Goal: Task Accomplishment & Management: Use online tool/utility

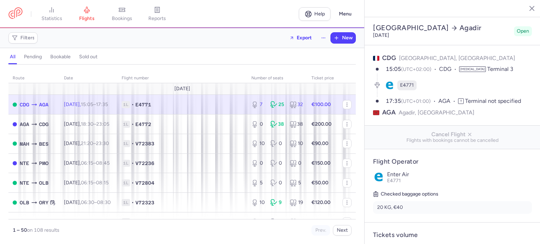
select select "hours"
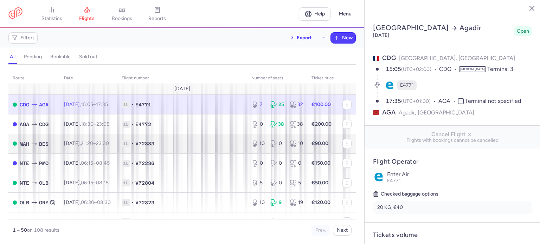
scroll to position [105, 0]
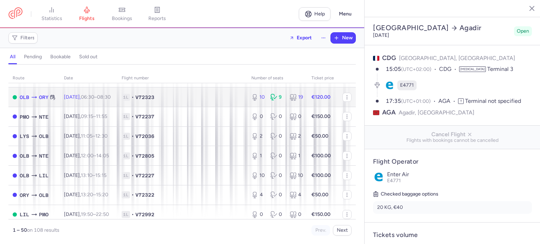
click at [63, 102] on td "Fri, 15 Aug, 06:30 – 08:30 +0" at bounding box center [89, 98] width 58 height 20
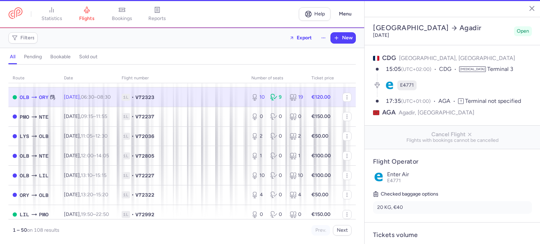
type input "10"
type input "1"
select select "days"
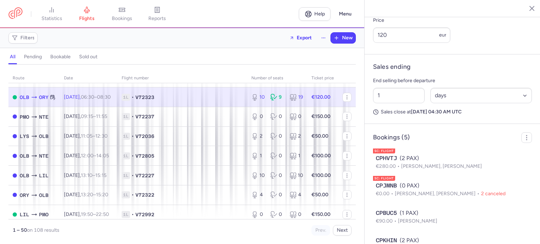
scroll to position [368, 0]
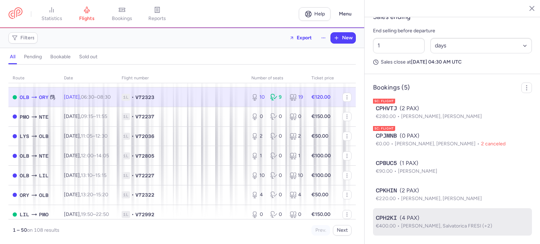
click at [406, 220] on div "CPH2KI (4 PAX)" at bounding box center [452, 218] width 153 height 8
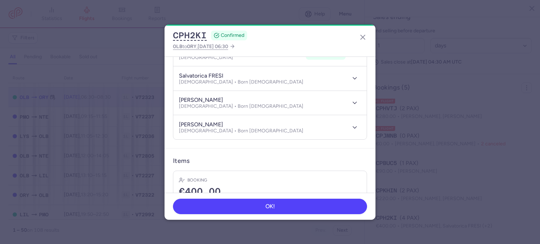
scroll to position [141, 0]
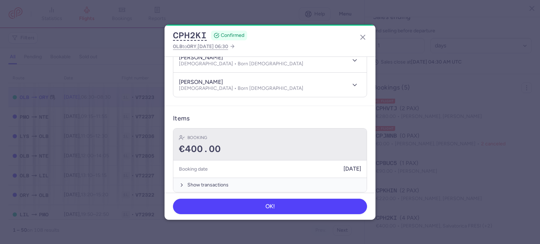
click at [229, 144] on div "€400.00" at bounding box center [270, 149] width 182 height 11
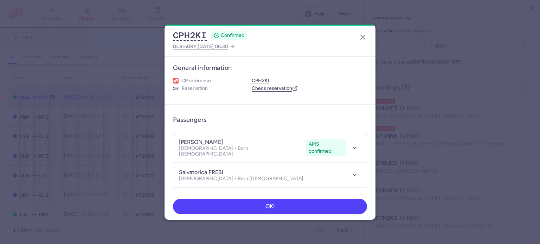
scroll to position [0, 0]
drag, startPoint x: 204, startPoint y: 142, endPoint x: 242, endPoint y: 142, distance: 38.0
click at [242, 142] on div "marcello ROMANO APIS confirmed Male • Born 18/02/1967" at bounding box center [242, 149] width 127 height 19
click at [363, 36] on icon "button" at bounding box center [363, 37] width 8 height 8
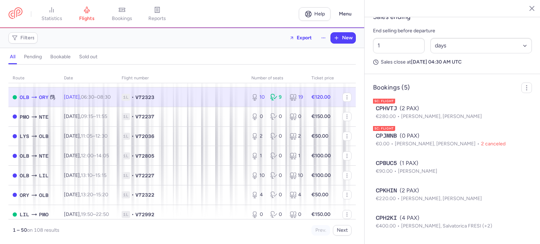
click at [154, 100] on span "V72323" at bounding box center [144, 97] width 19 height 7
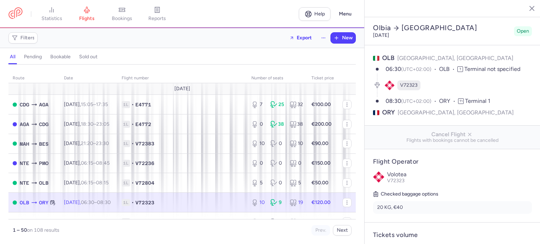
select select "days"
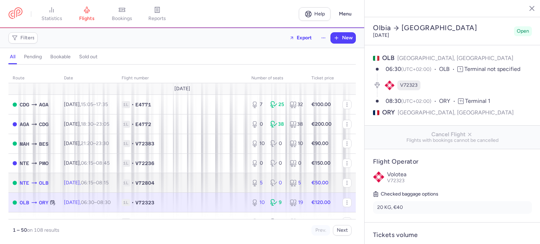
click at [148, 181] on span "1L • V72804" at bounding box center [182, 183] width 121 height 7
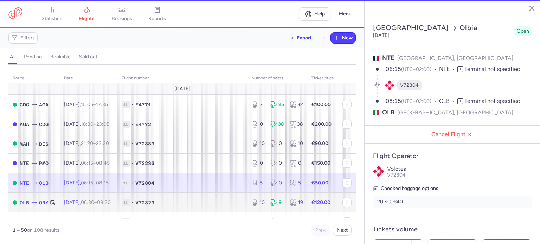
click at [156, 197] on td "1L • V72323" at bounding box center [182, 203] width 130 height 20
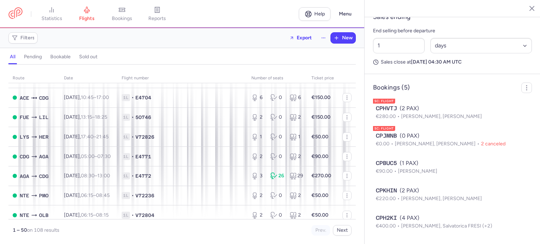
scroll to position [844, 0]
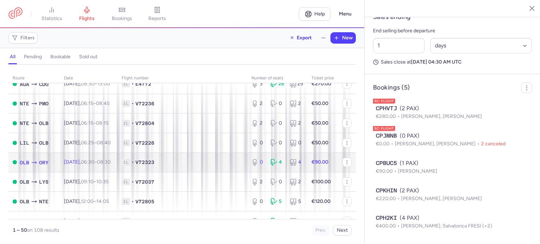
click at [63, 172] on td "[DATE] 06:30 – 08:30 +0" at bounding box center [89, 163] width 58 height 20
type input "0"
type input "2"
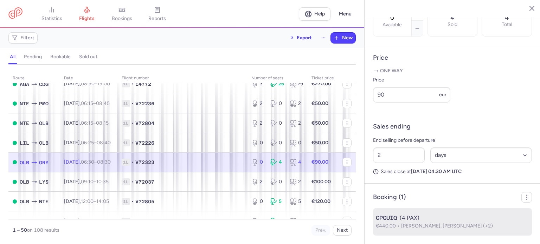
click at [406, 216] on div "CPGUIQ (4 PAX)" at bounding box center [452, 218] width 153 height 8
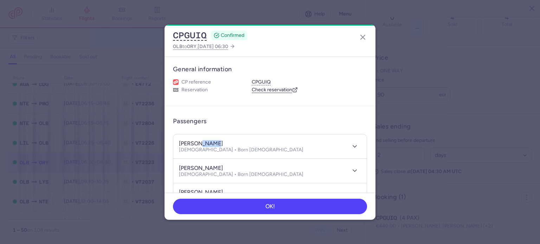
drag, startPoint x: 199, startPoint y: 141, endPoint x: 222, endPoint y: 142, distance: 23.2
click at [222, 142] on div "[PERSON_NAME]" at bounding box center [241, 143] width 124 height 7
copy h4 "[PERSON_NAME]"
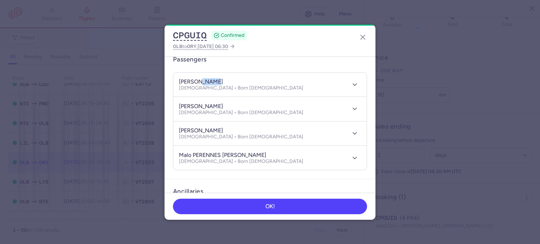
scroll to position [141, 0]
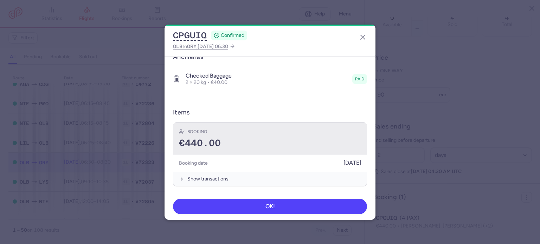
click at [243, 139] on div "€440.00" at bounding box center [270, 143] width 182 height 11
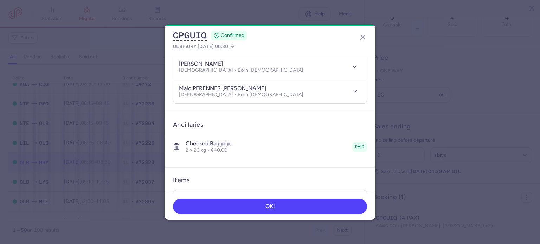
scroll to position [0, 0]
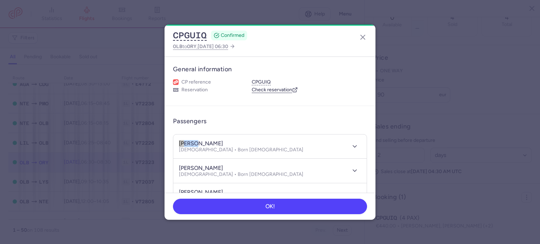
drag, startPoint x: 197, startPoint y: 144, endPoint x: 163, endPoint y: 143, distance: 33.8
click at [163, 143] on dialog "CPGUIQ CONFIRMED OLB to ORY , [DATE] 06:30 General information CP reference CPG…" at bounding box center [270, 122] width 518 height 195
copy h4 "[PERSON_NAME]"
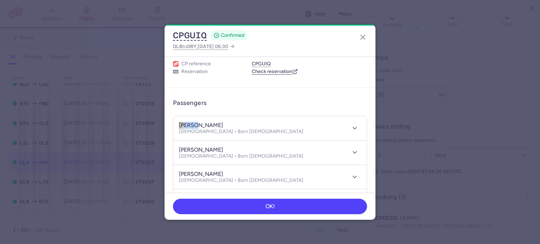
scroll to position [35, 0]
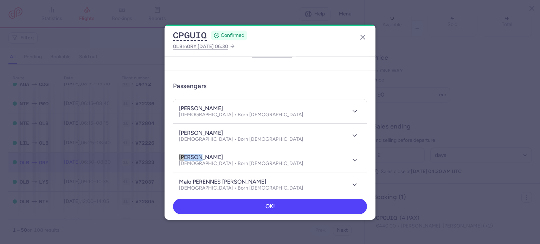
drag, startPoint x: 197, startPoint y: 156, endPoint x: 156, endPoint y: 154, distance: 40.9
click at [156, 154] on dialog "CPGUIQ CONFIRMED OLB to ORY , [DATE] 06:30 General information CP reference CPG…" at bounding box center [270, 122] width 518 height 195
copy h4 "[PERSON_NAME]"
drag, startPoint x: 240, startPoint y: 179, endPoint x: 193, endPoint y: 182, distance: 47.9
click at [193, 182] on div "malo PERENNES [PERSON_NAME] [DEMOGRAPHIC_DATA] • Born [DEMOGRAPHIC_DATA]" at bounding box center [262, 184] width 167 height 13
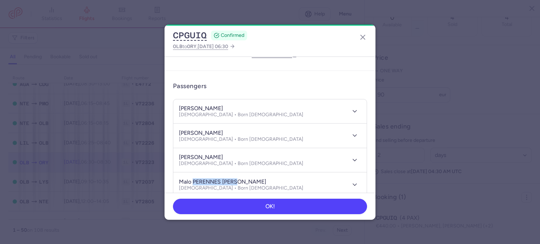
copy h4 "PERENNES [PERSON_NAME]"
drag, startPoint x: 191, startPoint y: 182, endPoint x: 174, endPoint y: 180, distance: 17.1
click at [174, 180] on header "malo PERENNES [PERSON_NAME] [DEMOGRAPHIC_DATA] • Born [DEMOGRAPHIC_DATA]" at bounding box center [269, 185] width 193 height 24
copy h4 "malo"
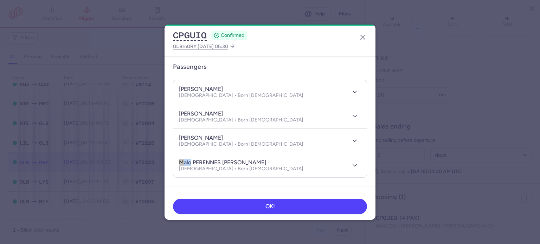
scroll to position [70, 0]
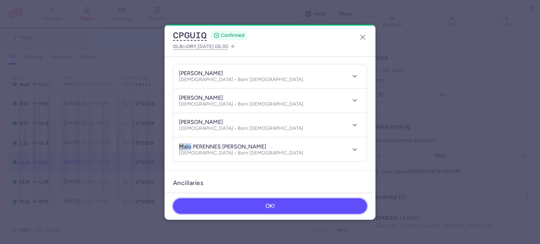
click at [298, 205] on button "OK!" at bounding box center [270, 206] width 194 height 15
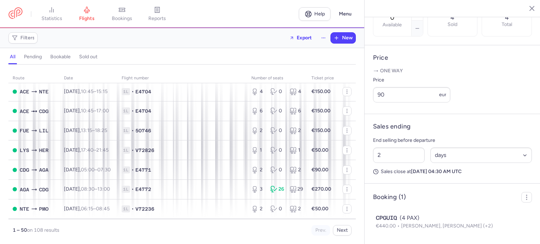
scroll to position [668, 0]
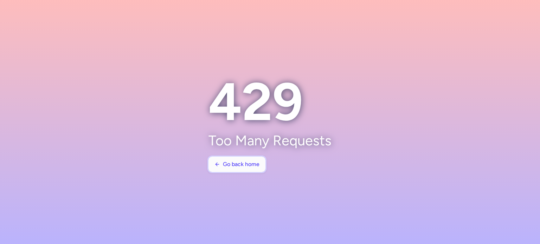
click at [242, 167] on span "Go back home" at bounding box center [241, 164] width 37 height 6
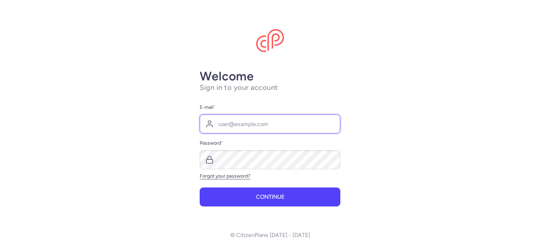
type input "transports@thalasso-to.com"
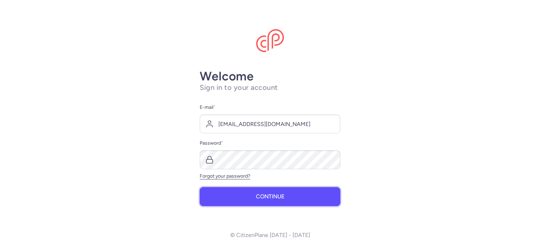
drag, startPoint x: 262, startPoint y: 199, endPoint x: 266, endPoint y: 199, distance: 3.6
click at [263, 199] on span "Continue" at bounding box center [270, 197] width 28 height 6
